Goal: Information Seeking & Learning: Learn about a topic

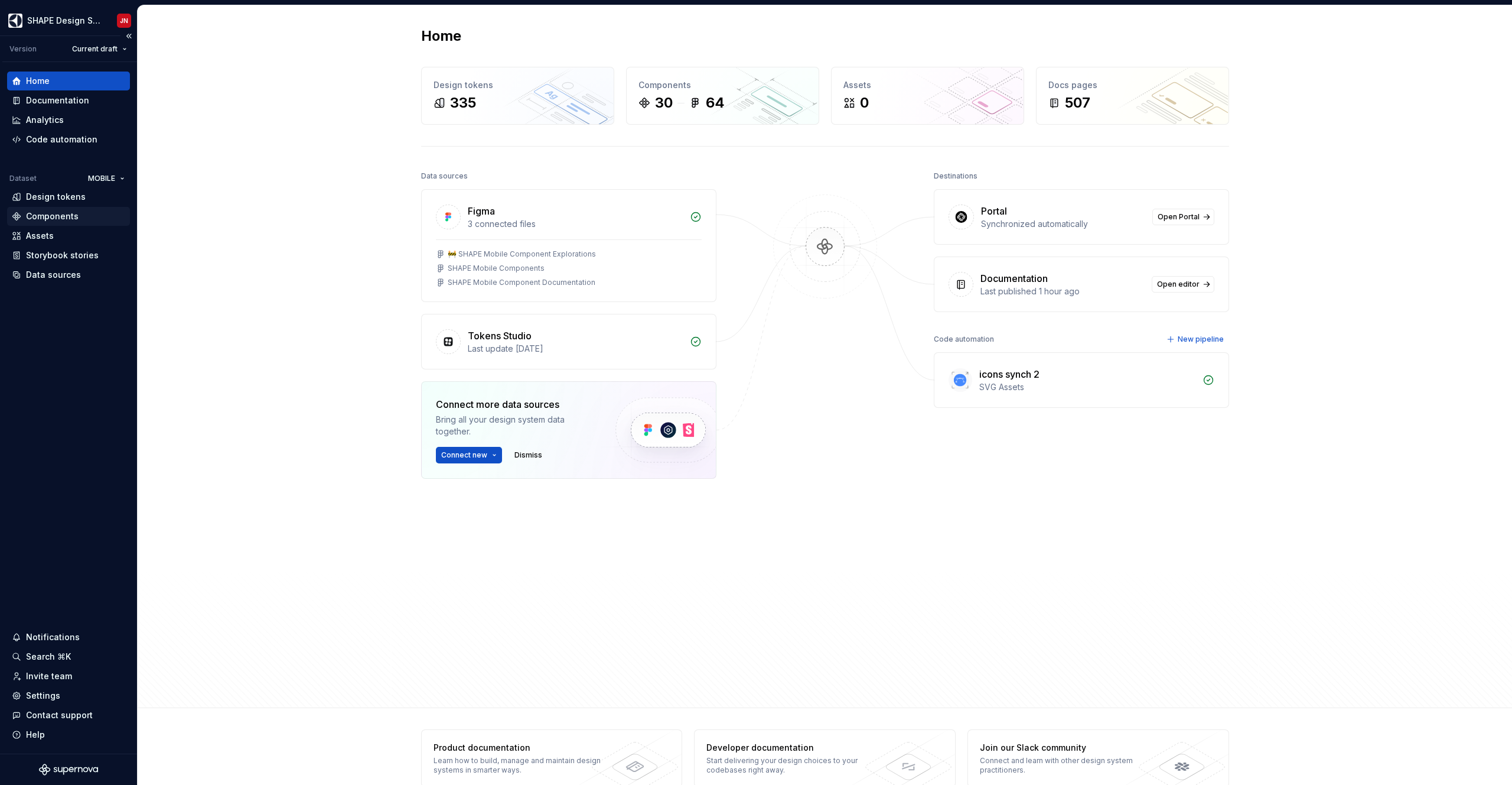
click at [69, 217] on div "Components" at bounding box center [52, 216] width 53 height 12
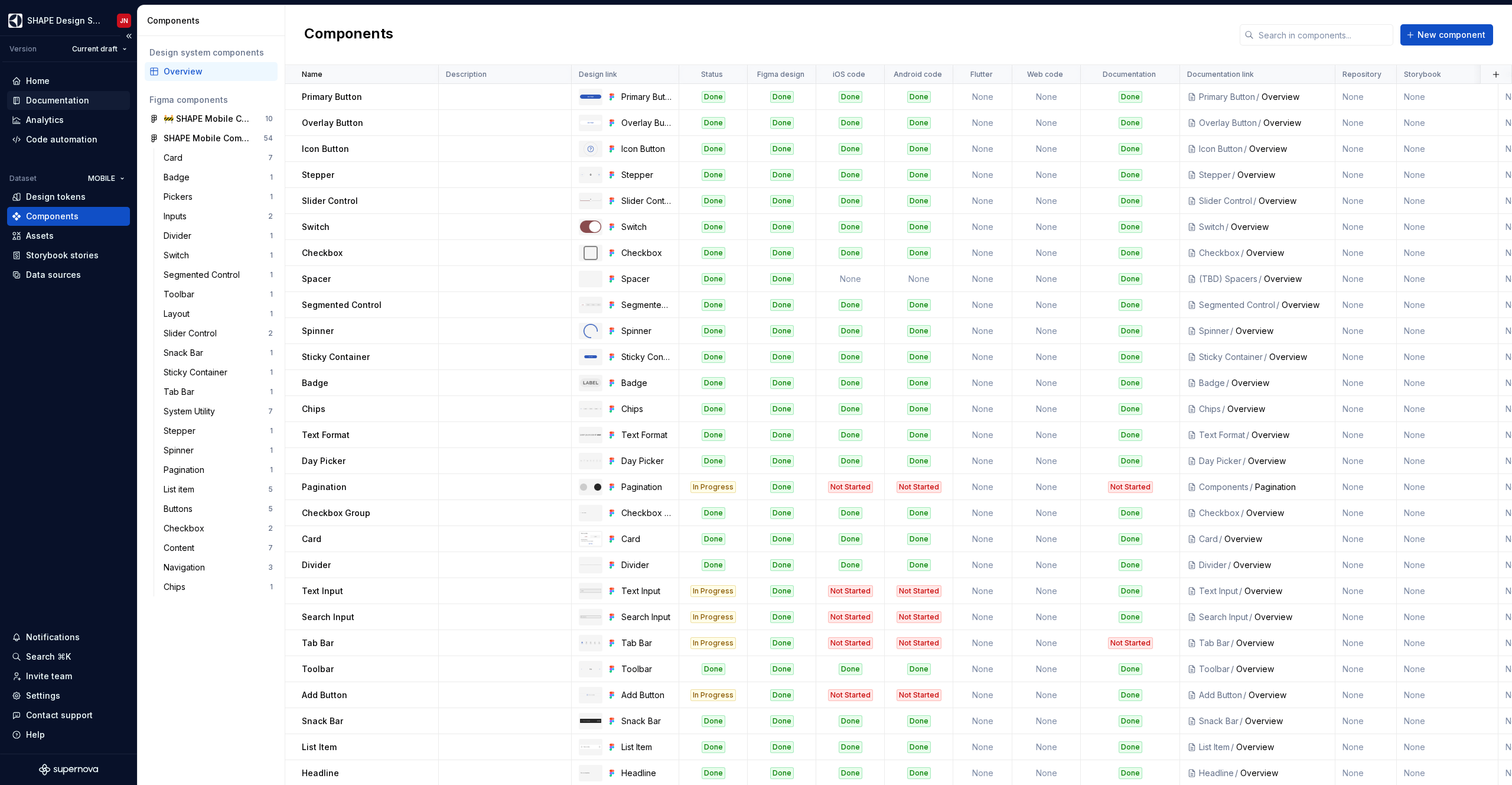
click at [75, 99] on div "Documentation" at bounding box center [57, 101] width 63 height 12
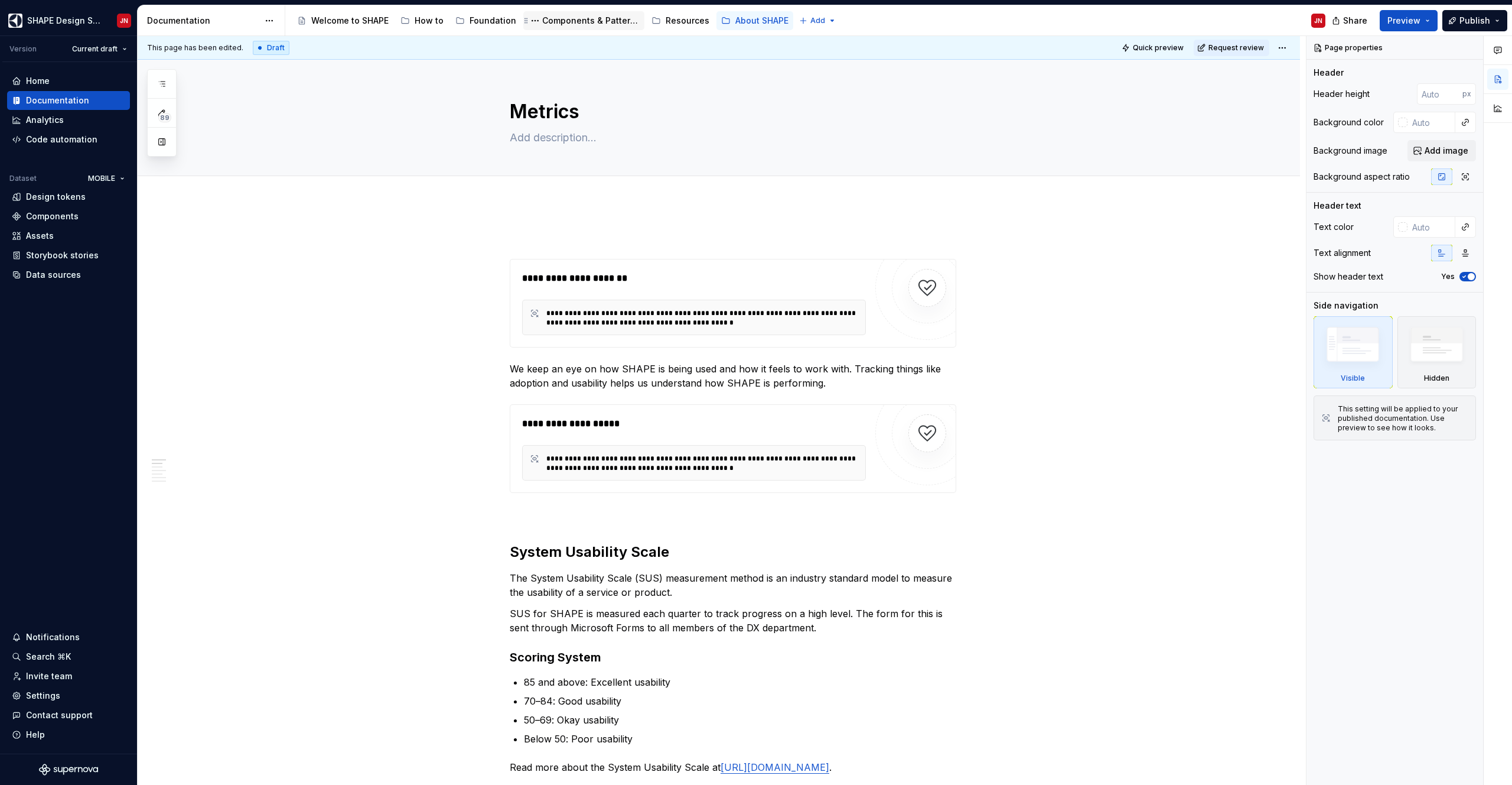
click at [580, 21] on div "Components & Patterns" at bounding box center [591, 21] width 97 height 12
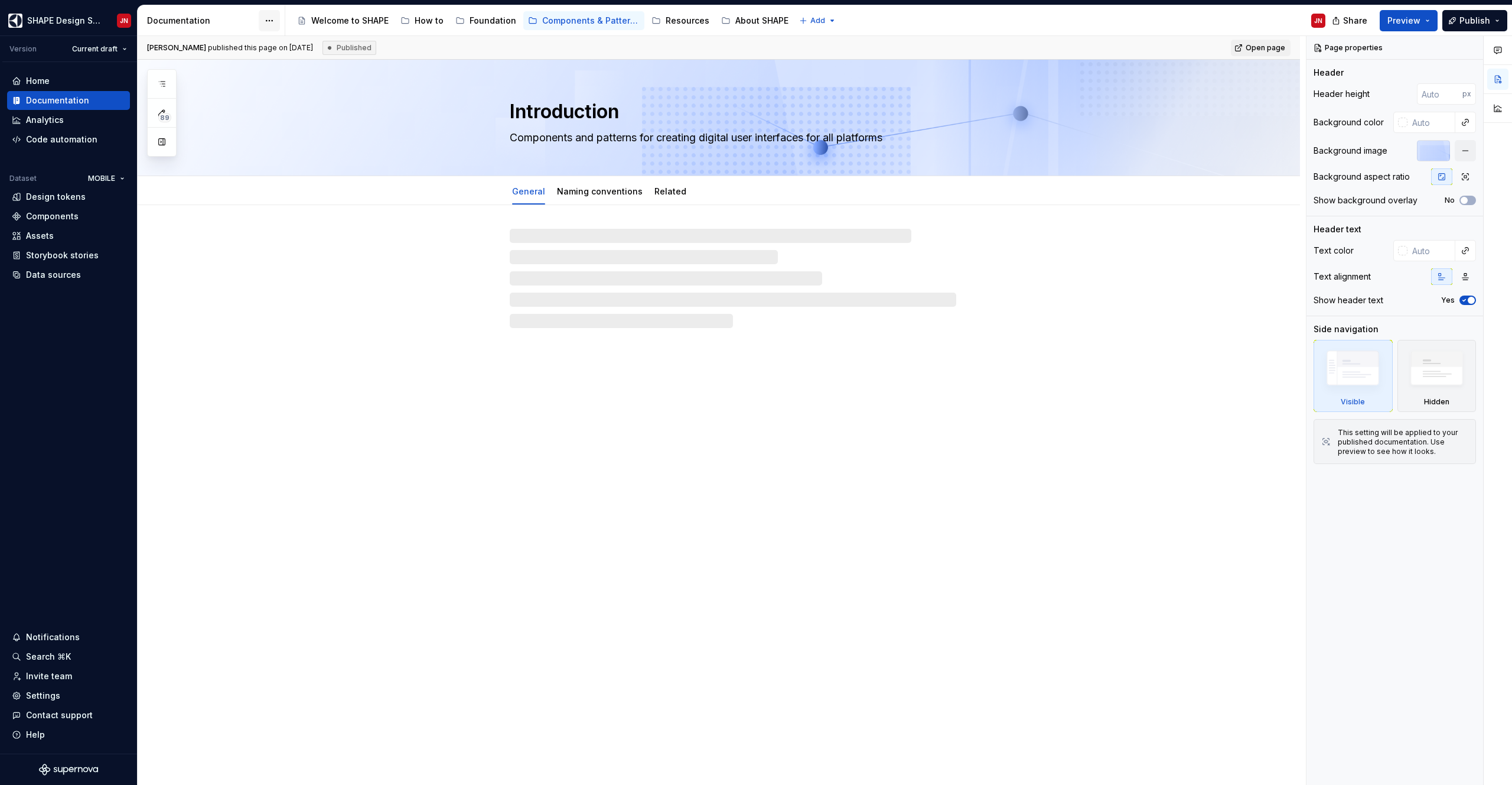
click at [269, 18] on html "SHAPE Design System JN Version Current draft Home Documentation Analytics Code …" at bounding box center [756, 392] width 1512 height 785
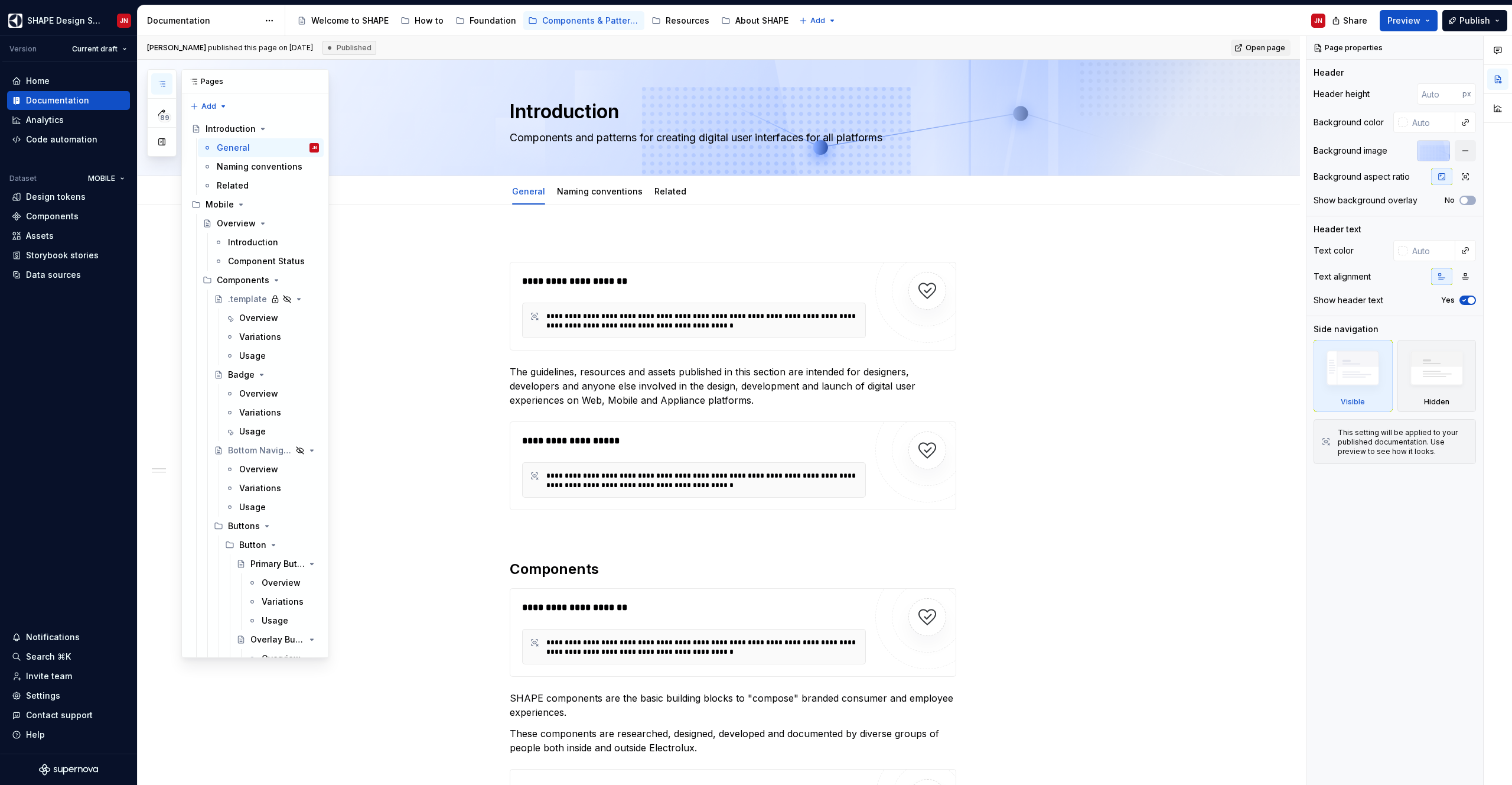
click at [165, 81] on icon "button" at bounding box center [161, 84] width 10 height 10
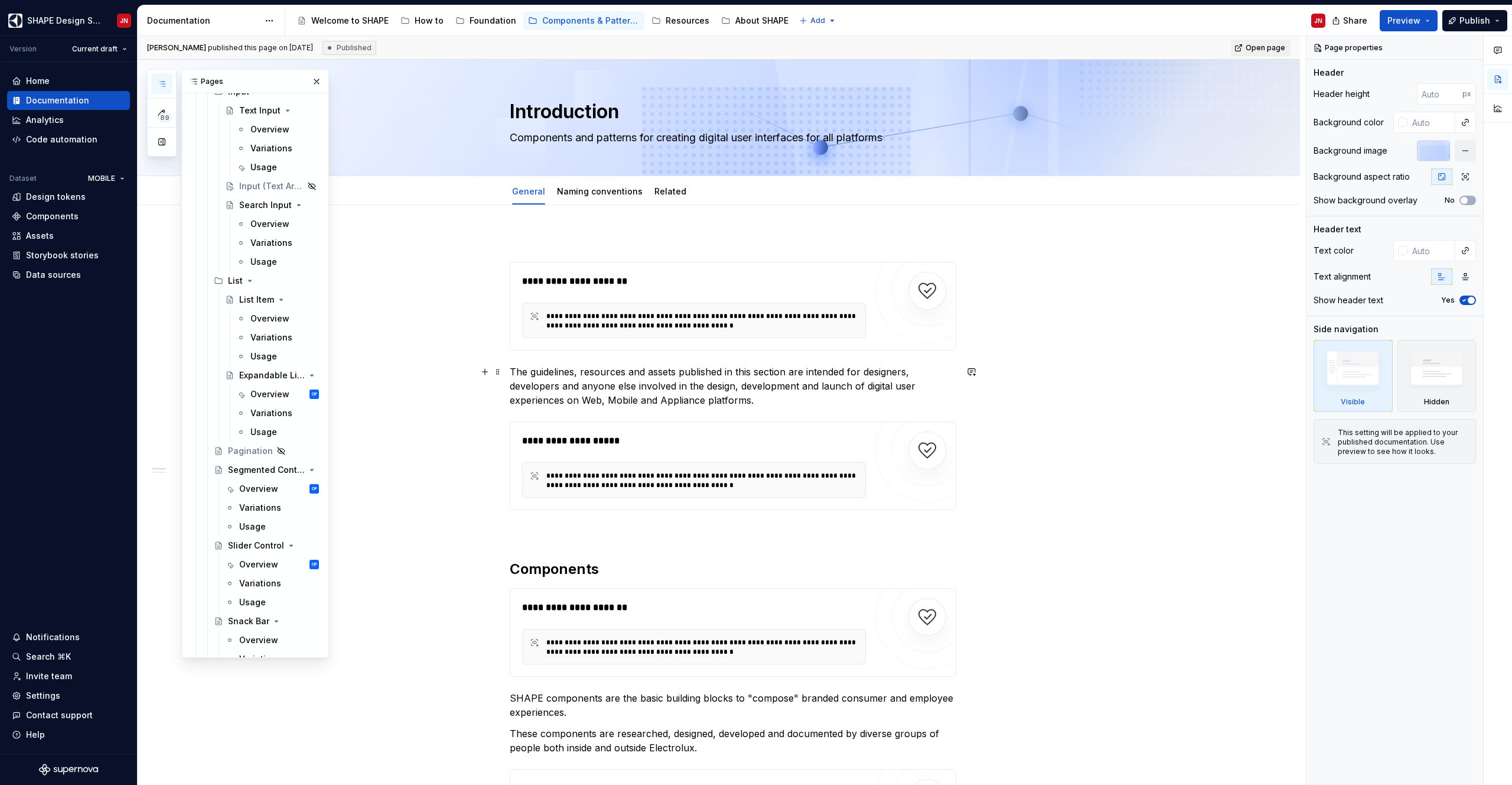
scroll to position [1375, 0]
click at [266, 397] on div "Overview" at bounding box center [266, 399] width 33 height 12
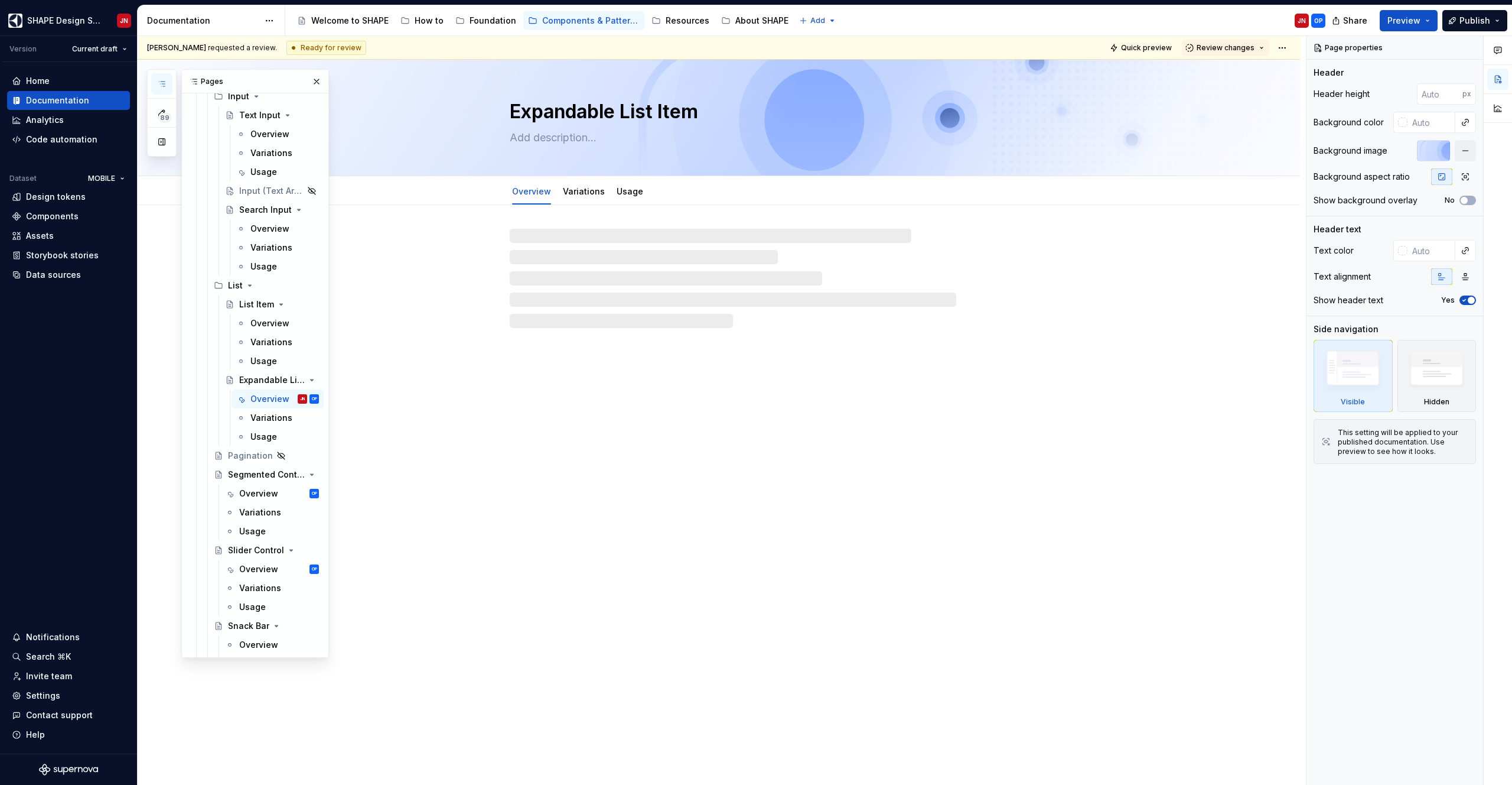
type textarea "*"
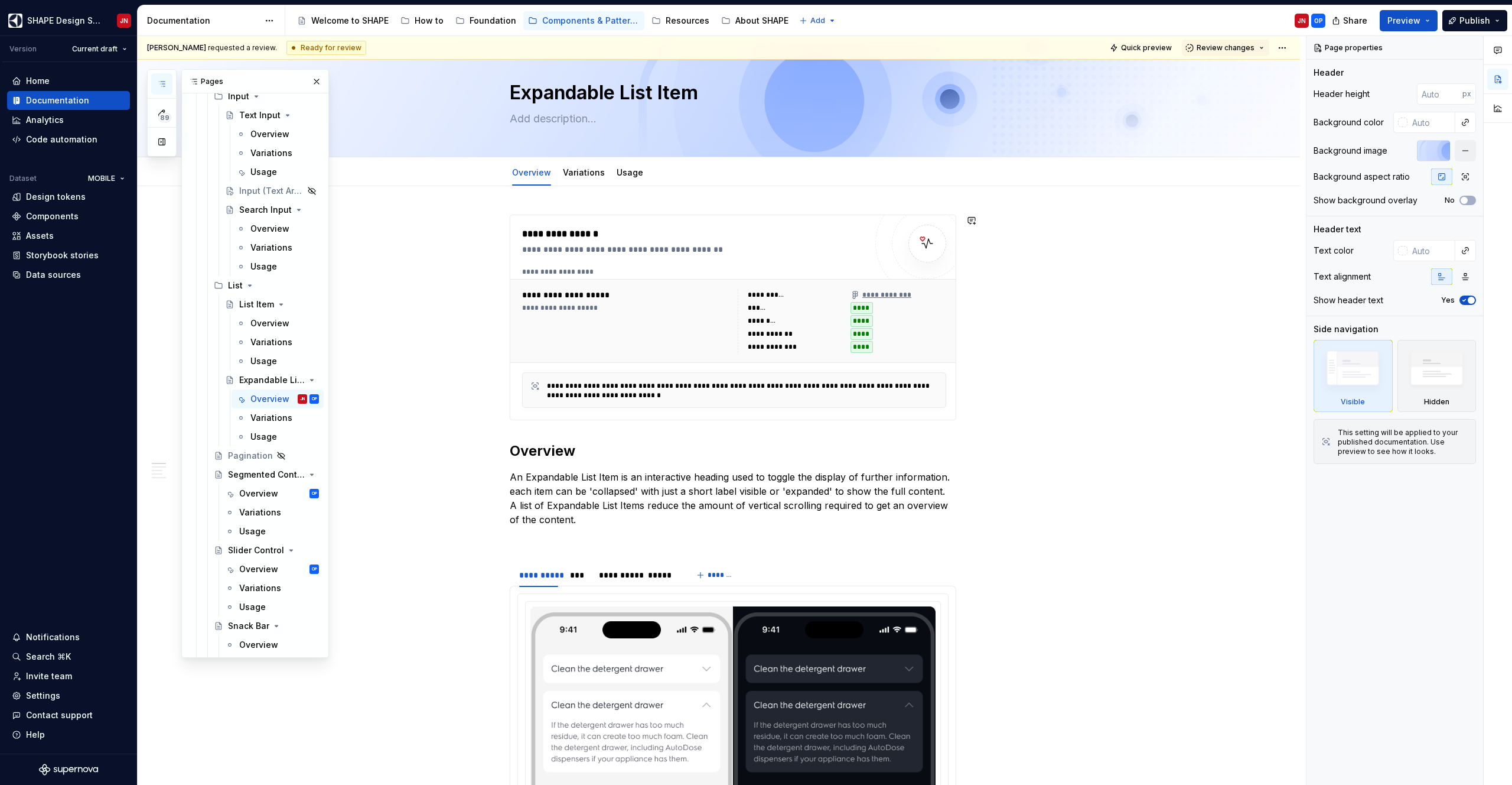
scroll to position [26, 0]
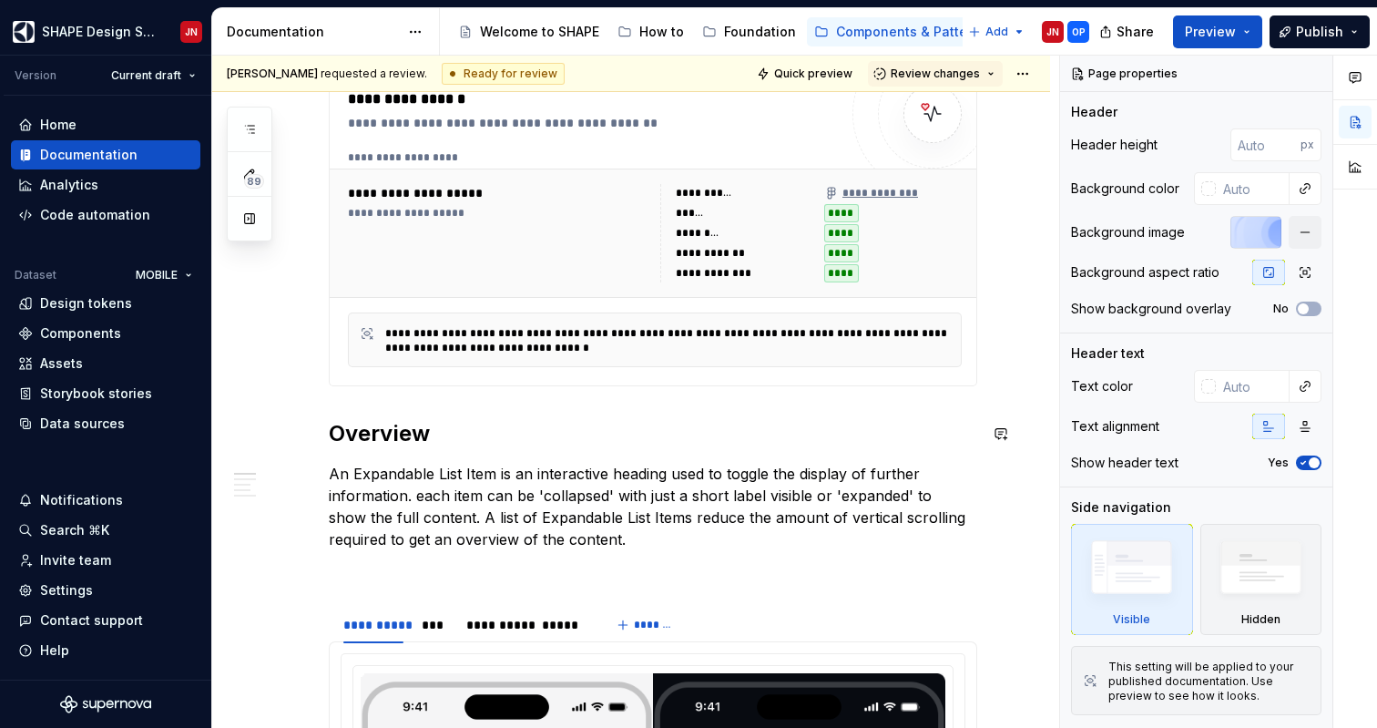
scroll to position [303, 0]
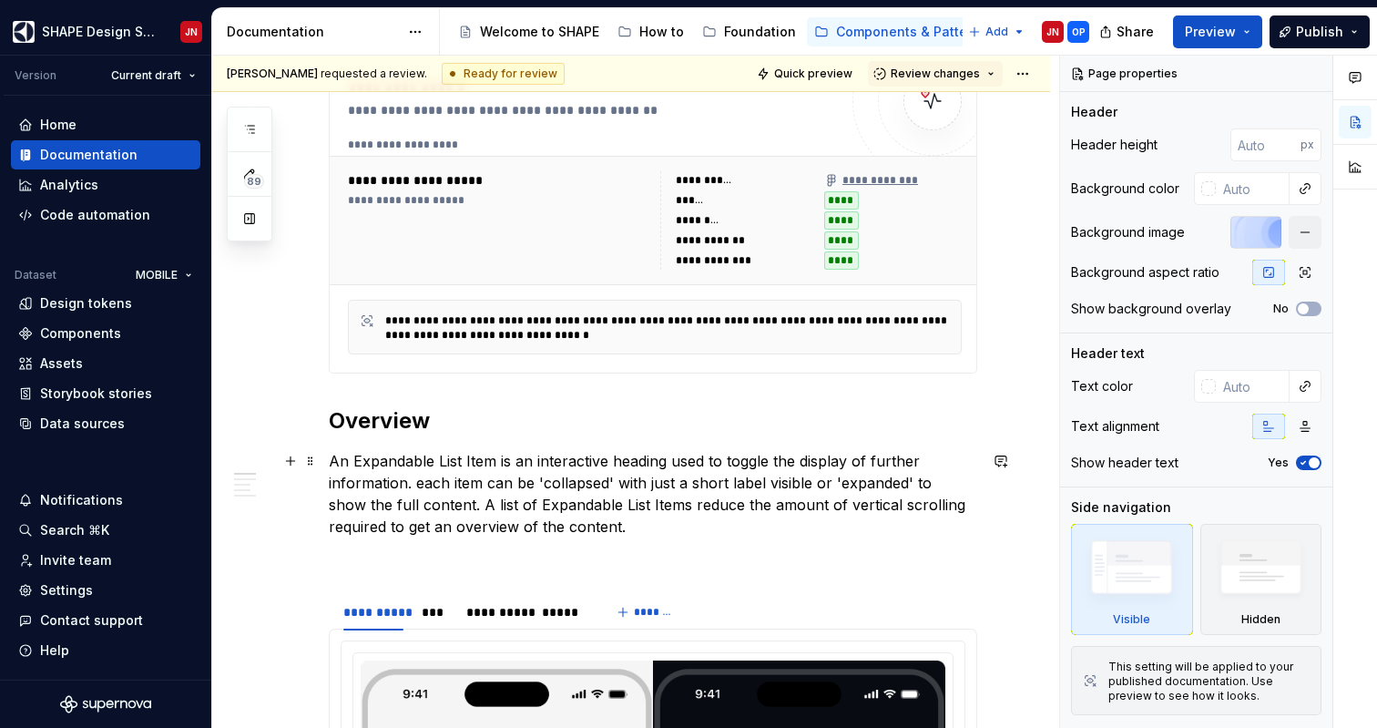
click at [411, 485] on p "An Expandable List Item is an interactive heading used to toggle the display of…" at bounding box center [653, 493] width 648 height 87
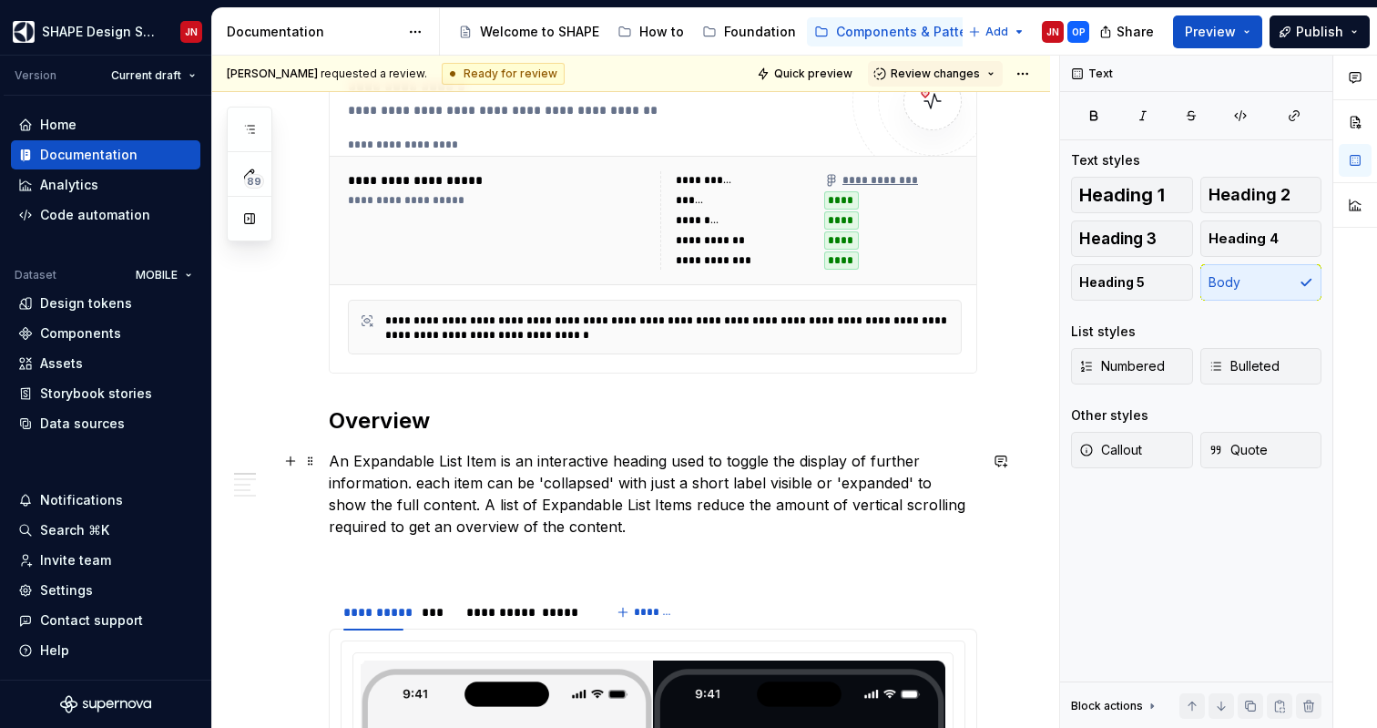
click at [416, 487] on p "An Expandable List Item is an interactive heading used to toggle the display of…" at bounding box center [653, 493] width 648 height 87
click at [485, 455] on p "An Expandable List Item is an interactive heading used to toggle the display of…" at bounding box center [653, 493] width 648 height 87
type textarea "*"
